Goal: Transaction & Acquisition: Purchase product/service

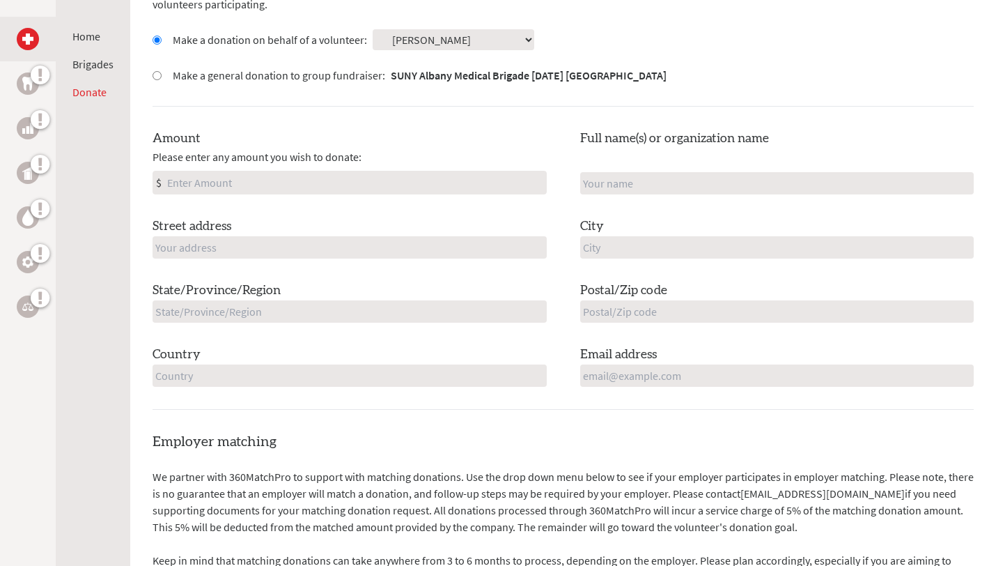
scroll to position [458, 0]
click at [316, 180] on input "Amount" at bounding box center [355, 181] width 382 height 22
type input "150"
click at [239, 238] on input "text" at bounding box center [350, 246] width 394 height 22
type input "[STREET_ADDRESS]"
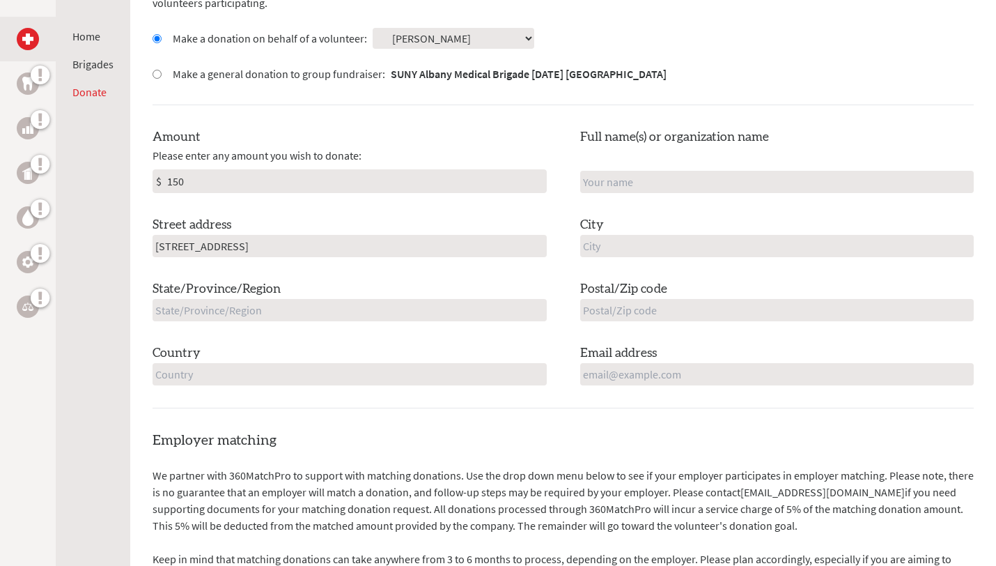
type input "[PERSON_NAME]"
type input "LINDENHURST"
type input "NY"
type input "11757"
type input "[GEOGRAPHIC_DATA]"
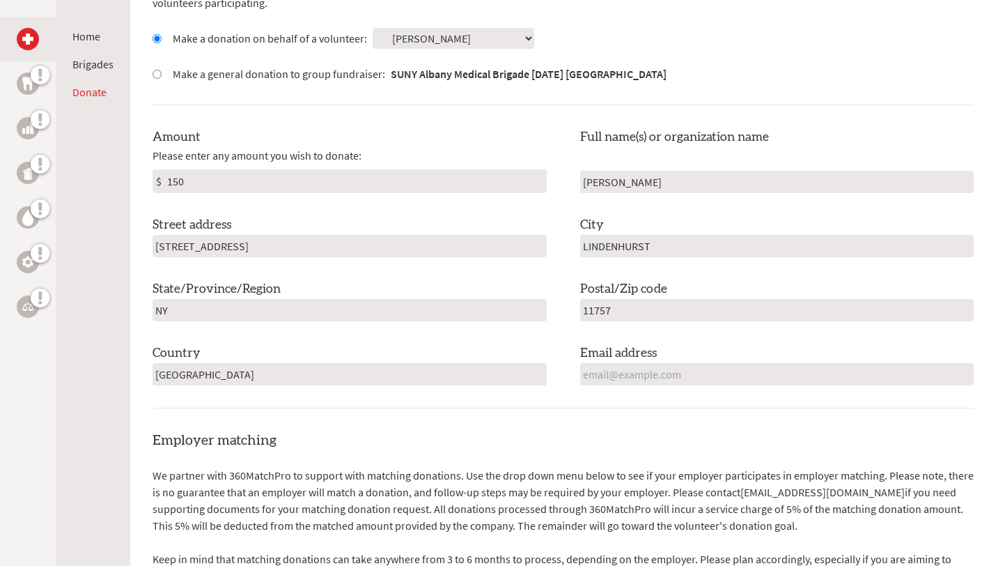
type input "[EMAIL_ADDRESS][DOMAIN_NAME]"
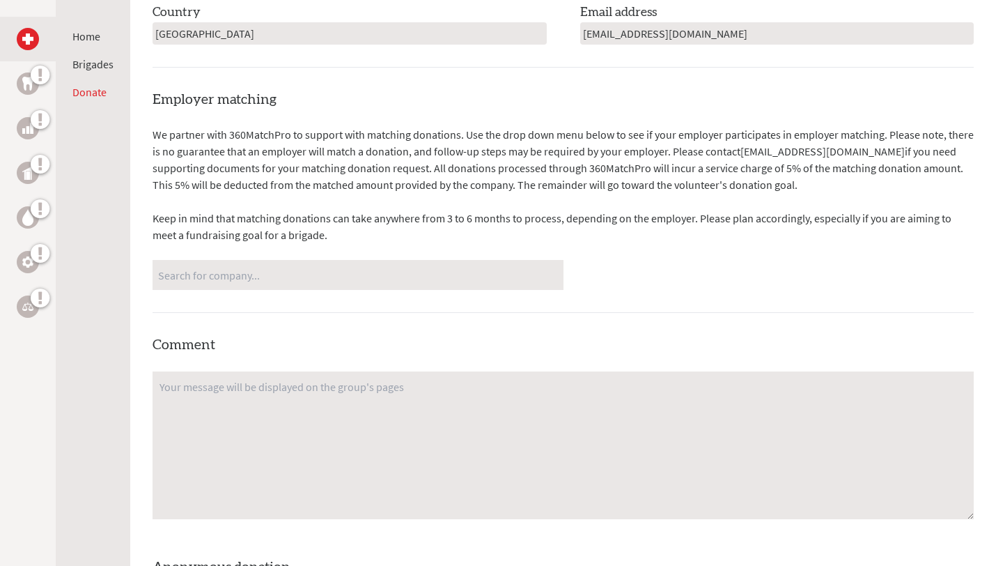
scroll to position [812, 0]
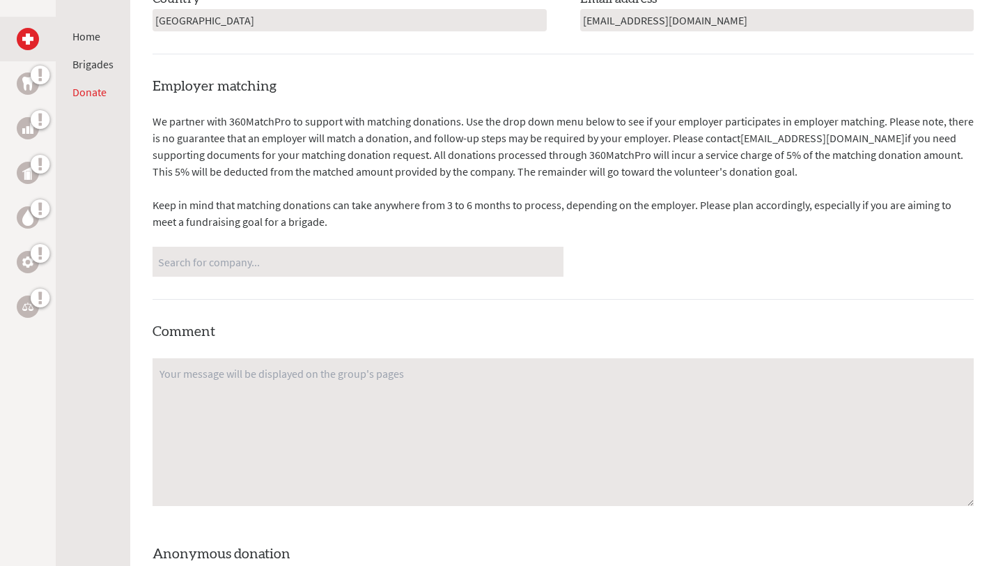
click at [277, 262] on input "Search for company..." at bounding box center [358, 261] width 400 height 24
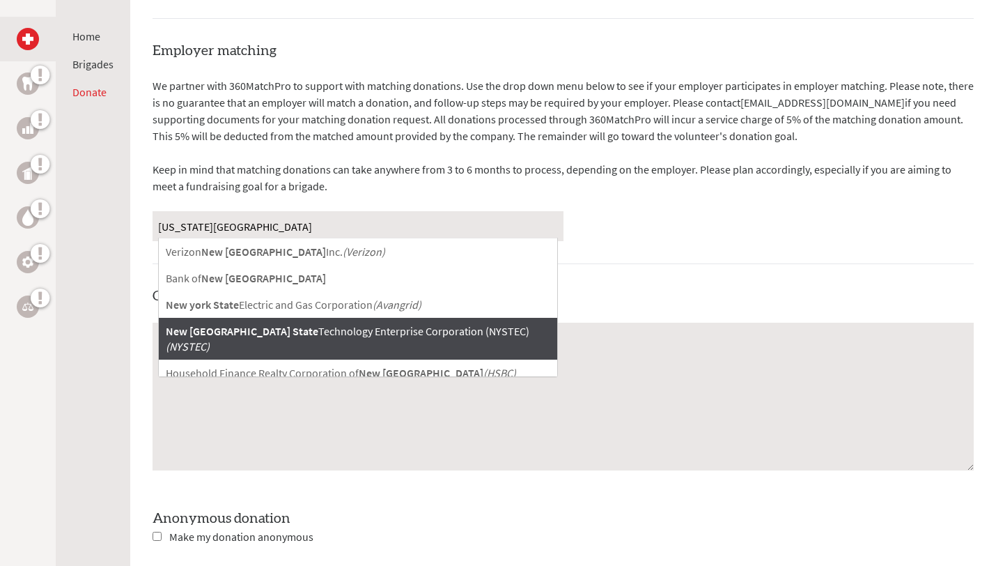
scroll to position [844, 0]
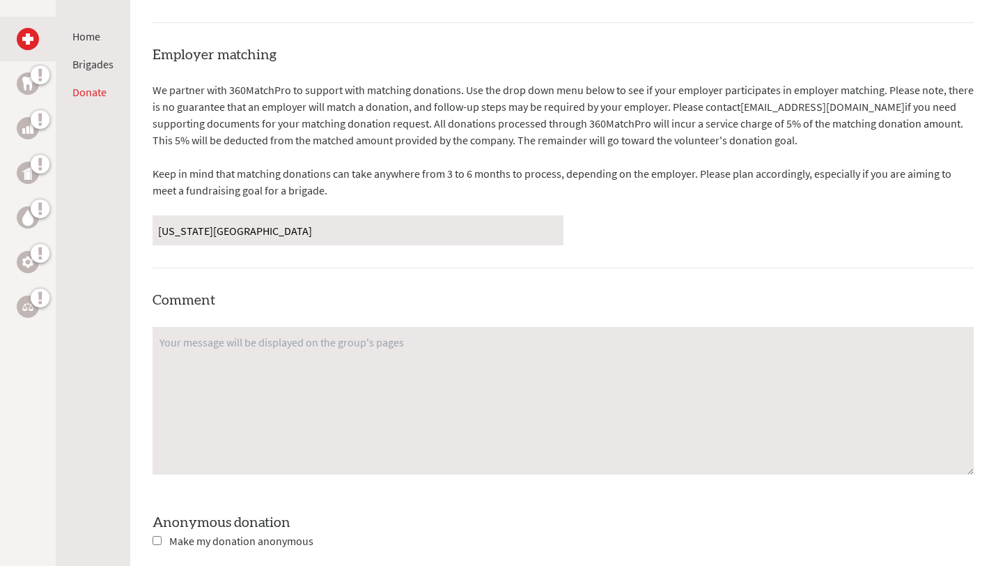
type input "[US_STATE] State Parks"
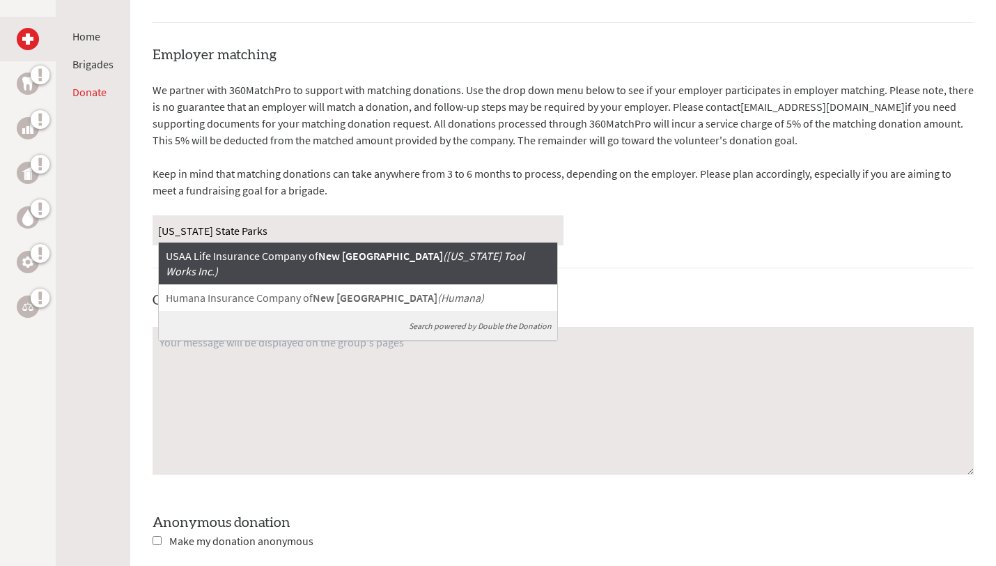
drag, startPoint x: 275, startPoint y: 230, endPoint x: 91, endPoint y: 224, distance: 184.0
click at [91, 224] on div "Home Brigades Donate Donate to SUNY Albany Medical Brigade [DATE] [GEOGRAPHIC_D…" at bounding box center [498, 120] width 996 height 1430
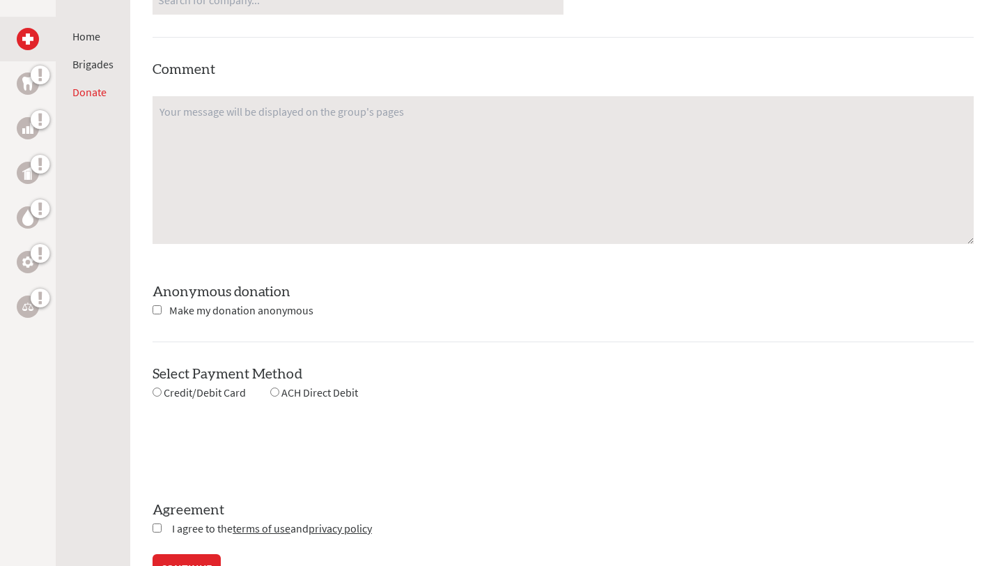
scroll to position [1090, 0]
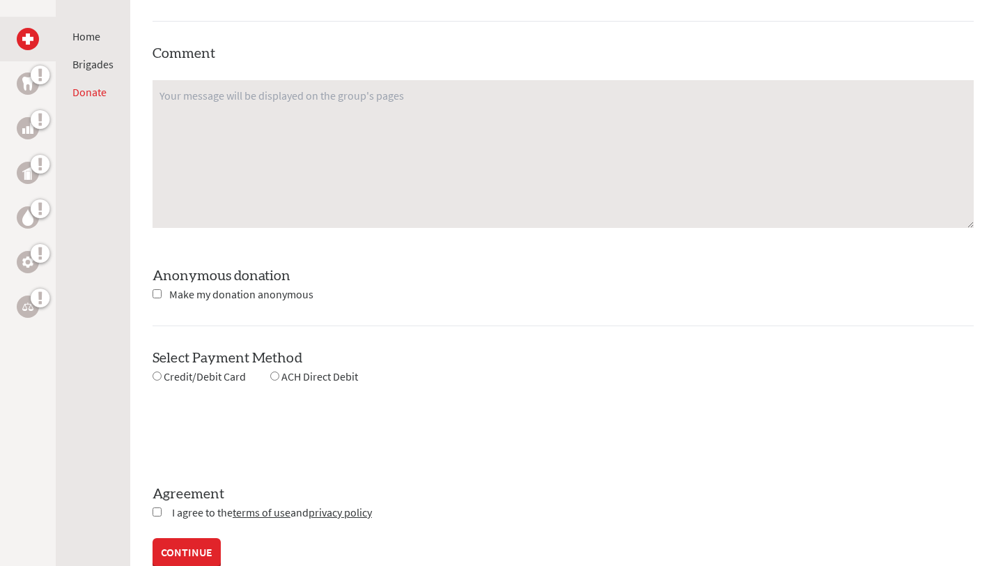
click at [160, 293] on input "checkbox" at bounding box center [157, 293] width 9 height 9
checkbox input "true"
click at [160, 375] on input "radio" at bounding box center [157, 375] width 9 height 9
radio input "true"
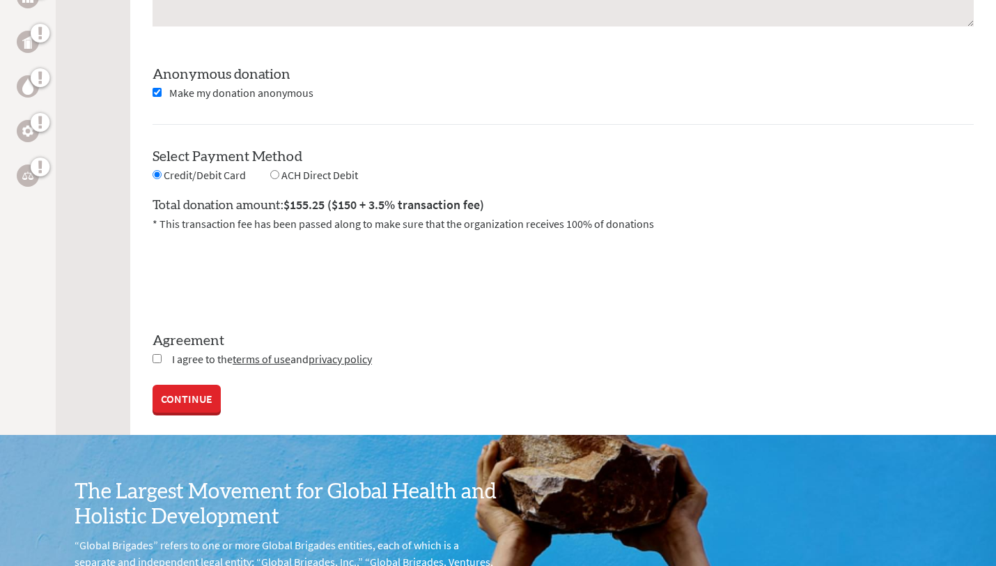
scroll to position [1295, 0]
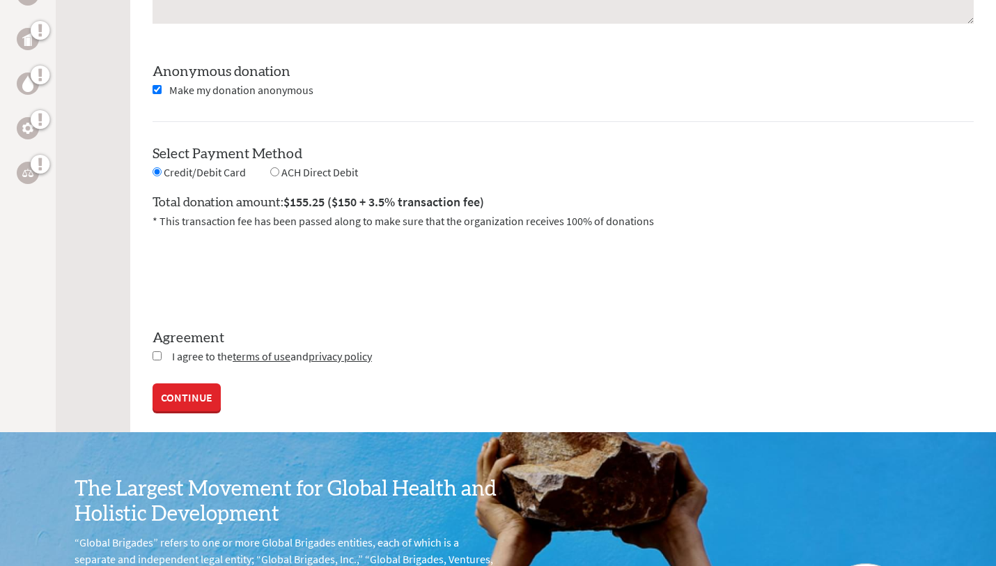
click at [190, 400] on link "CONTINUE" at bounding box center [187, 397] width 68 height 28
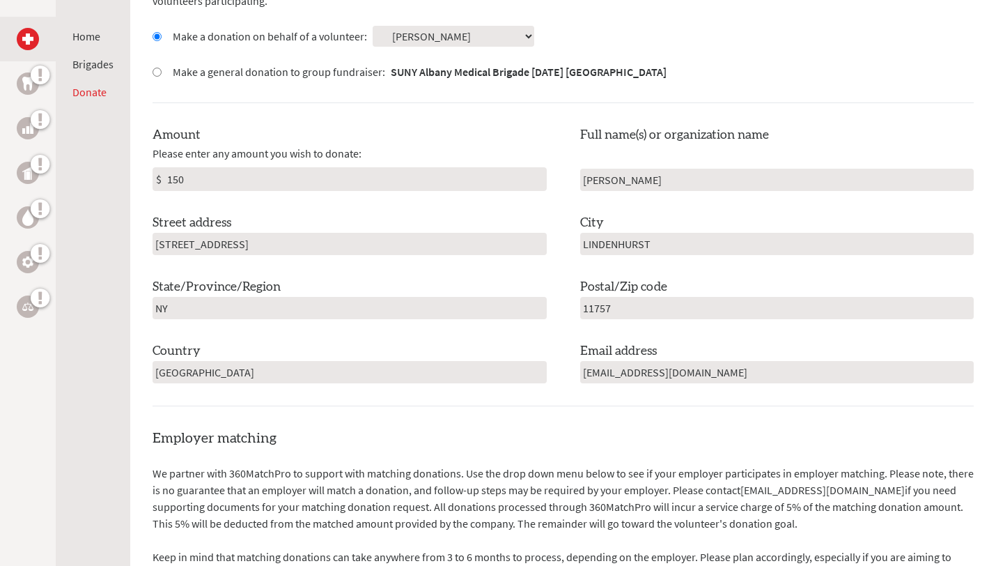
scroll to position [461, 0]
click at [287, 315] on input "NY" at bounding box center [350, 307] width 394 height 22
click at [460, 374] on input "[GEOGRAPHIC_DATA]" at bounding box center [350, 371] width 394 height 22
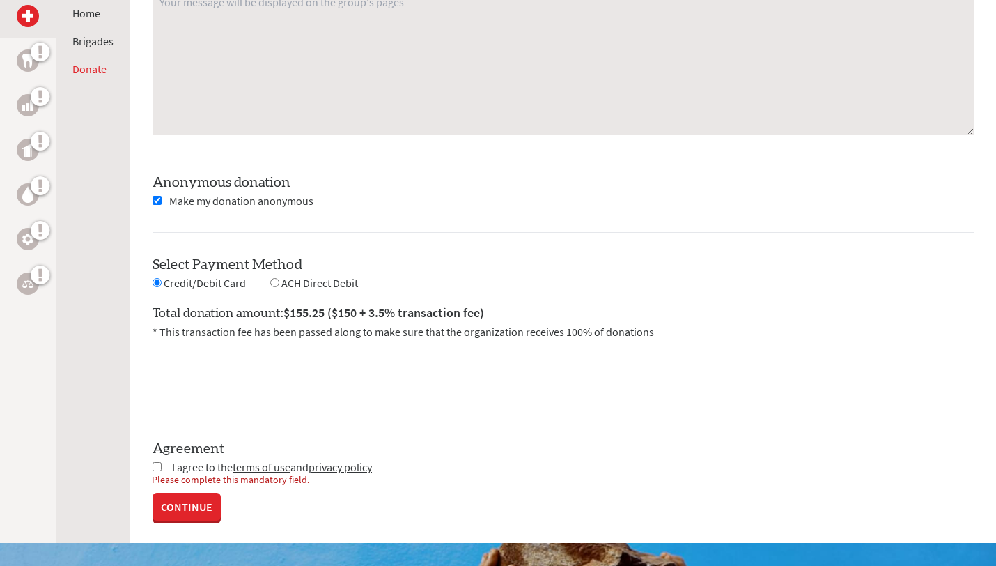
scroll to position [1185, 0]
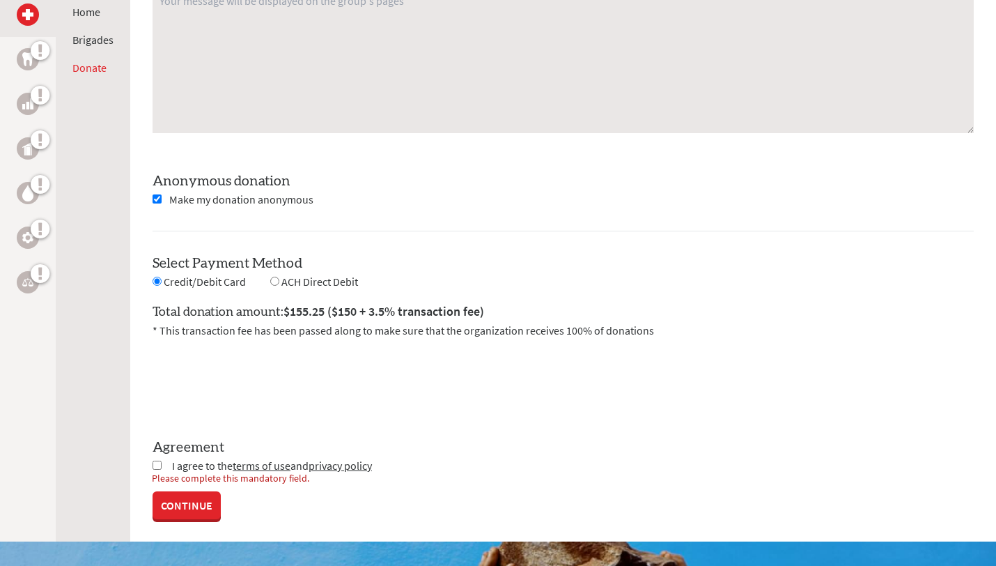
click at [158, 467] on input "checkbox" at bounding box center [157, 465] width 9 height 9
checkbox input "true"
click at [185, 512] on link "CONTINUE" at bounding box center [187, 507] width 68 height 28
